Goal: Task Accomplishment & Management: Use online tool/utility

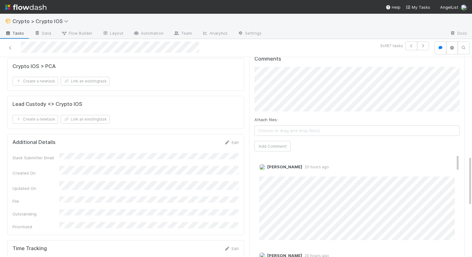
scroll to position [367, 0]
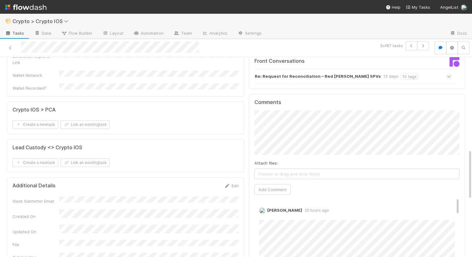
click at [247, 137] on div "Review Edit Reviewer Summary Doc Upload File Preview 1 of 2 files b5fad81a99b27…" at bounding box center [357, 99] width 221 height 781
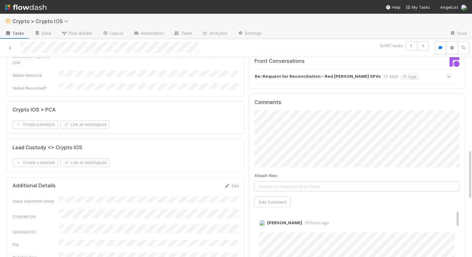
click at [406, 166] on div "Attach files: Choose or drag and drop file(s) Add Comment" at bounding box center [357, 158] width 205 height 97
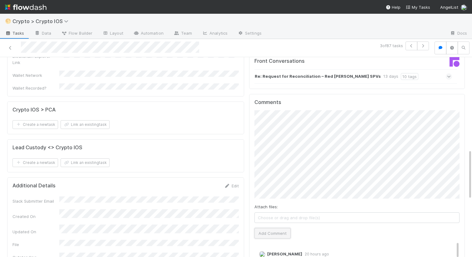
click at [272, 228] on button "Add Comment" at bounding box center [273, 233] width 36 height 11
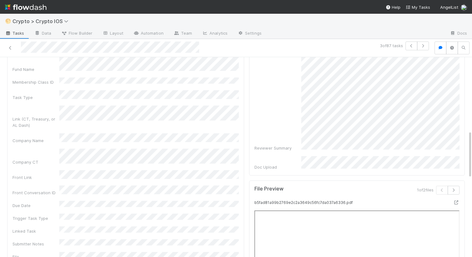
scroll to position [0, 0]
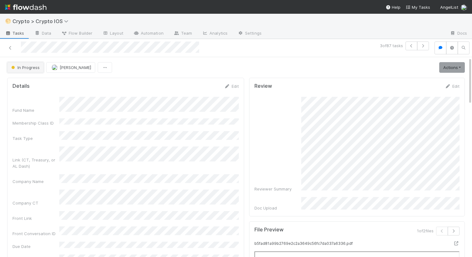
click at [36, 69] on button "In Progress" at bounding box center [25, 67] width 37 height 11
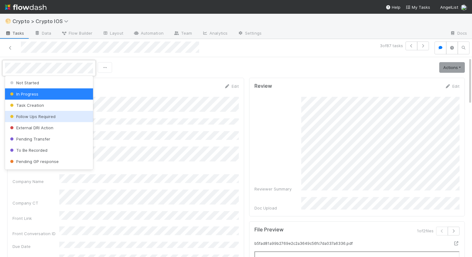
click at [37, 119] on div "Follow Ups Required" at bounding box center [49, 116] width 88 height 11
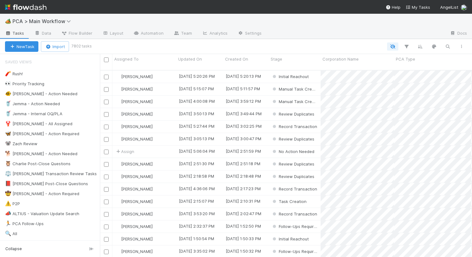
scroll to position [192, 372]
click at [446, 46] on icon "button" at bounding box center [448, 47] width 6 height 6
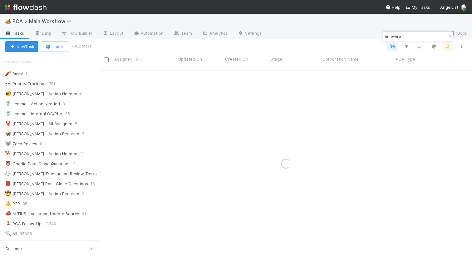
drag, startPoint x: 403, startPoint y: 34, endPoint x: 384, endPoint y: 34, distance: 19.7
click at [384, 34] on div "limewire" at bounding box center [414, 35] width 63 height 7
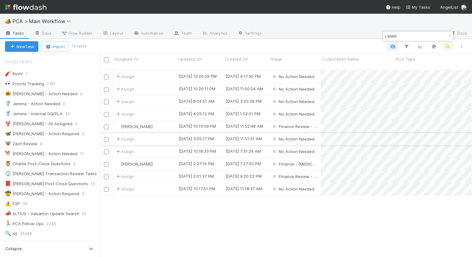
type input "LMWR"
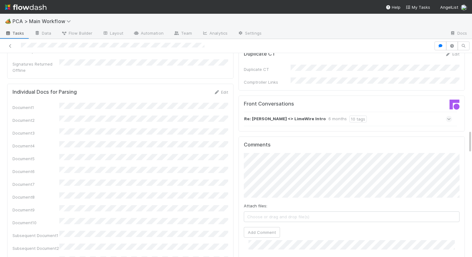
scroll to position [639, 0]
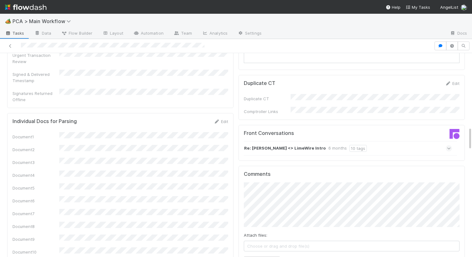
click at [278, 145] on strong "Re: Gianfranco <> LimeWire Intro" at bounding box center [285, 148] width 82 height 7
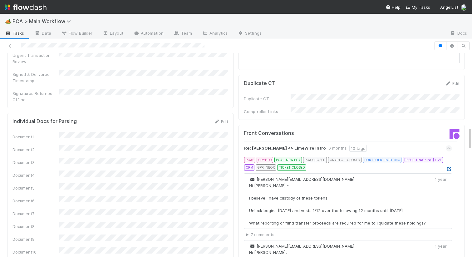
click at [448, 167] on icon at bounding box center [449, 169] width 6 height 4
